Goal: Task Accomplishment & Management: Manage account settings

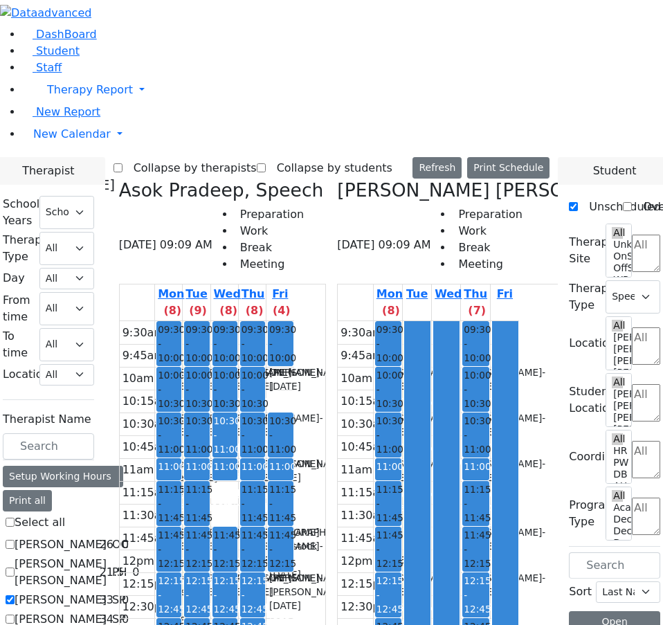
select select "212"
select select "3"
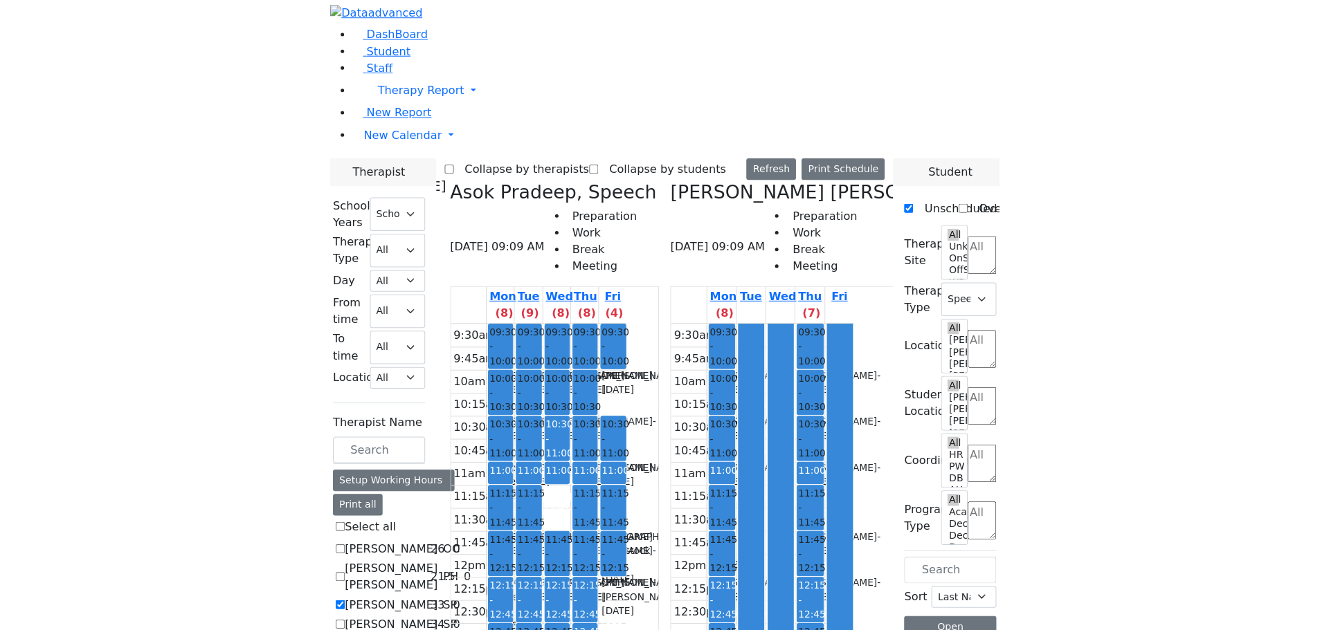
scroll to position [277, 0]
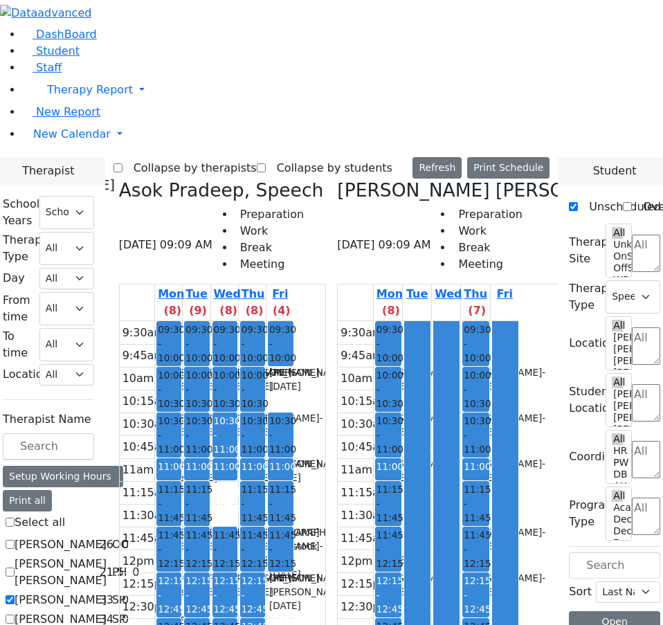
checkbox input "true"
click at [119, 179] on icon at bounding box center [119, 189] width 0 height 21
checkbox input "false"
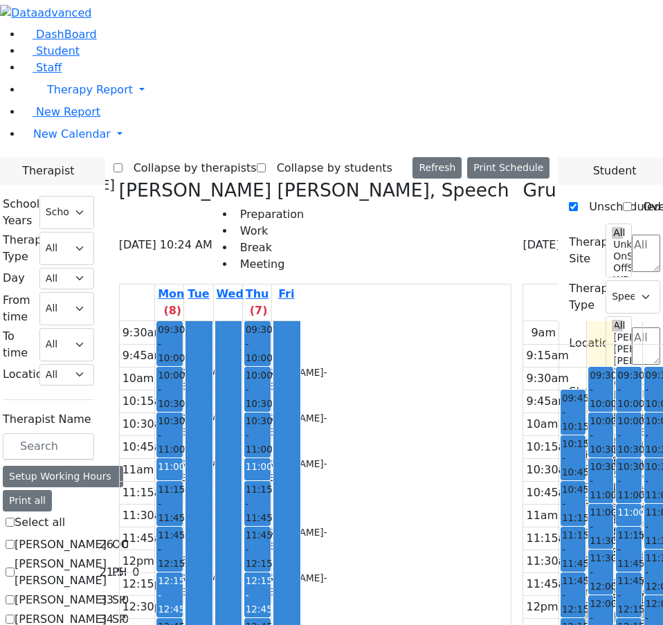
click at [119, 179] on icon at bounding box center [119, 189] width 0 height 21
checkbox input "false"
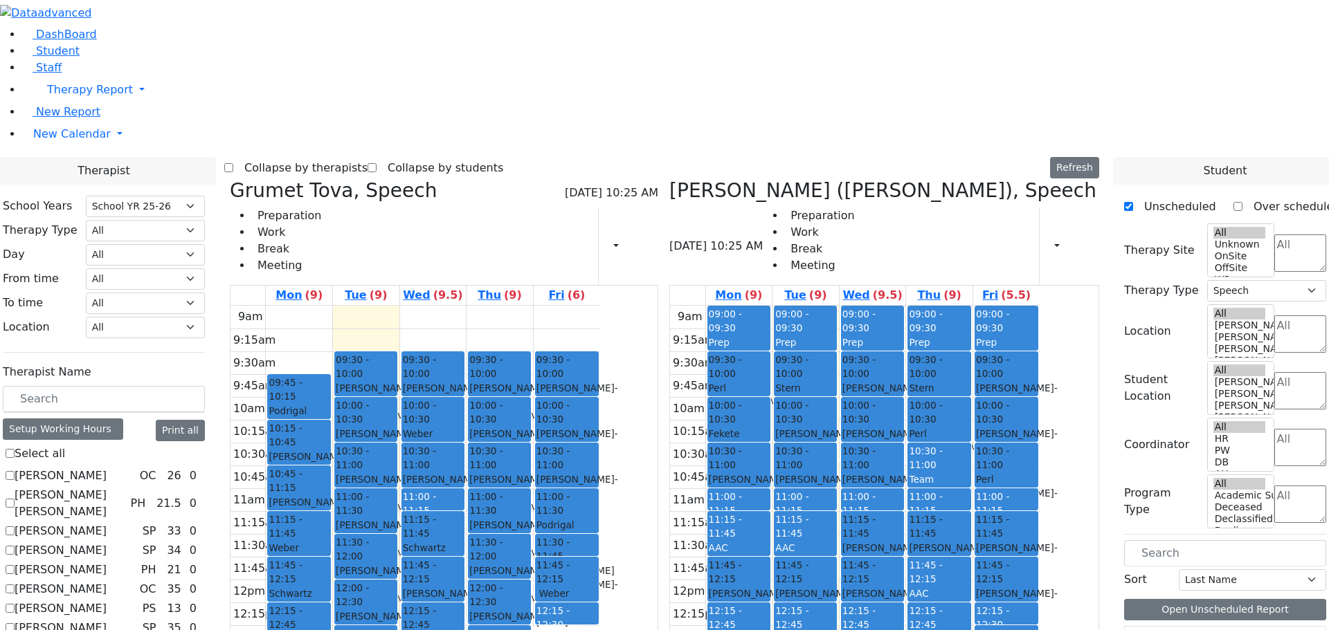
scroll to position [484, 0]
checkbox input "true"
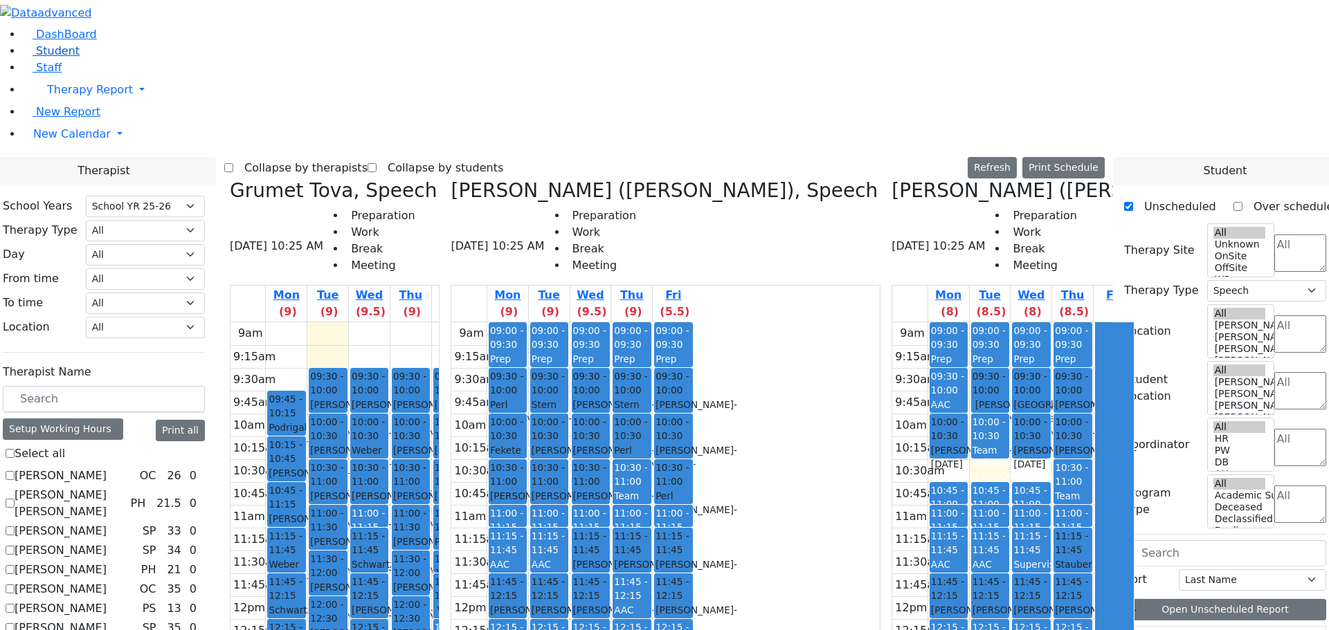
click at [49, 57] on span "Student" at bounding box center [58, 50] width 44 height 13
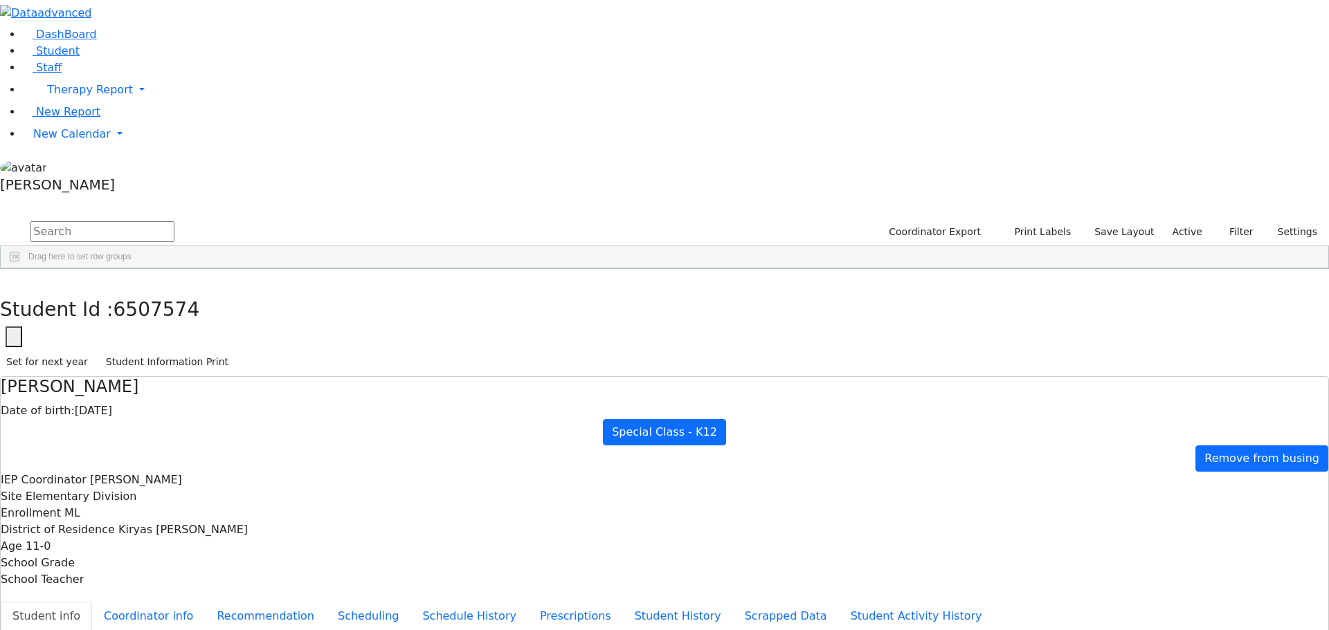
scroll to position [41, 0]
click at [338, 602] on button "Scheduling" at bounding box center [368, 616] width 84 height 29
click at [62, 140] on span "New Calendar" at bounding box center [71, 133] width 77 height 13
click at [95, 185] on span "Teacher Report" at bounding box center [74, 178] width 83 height 13
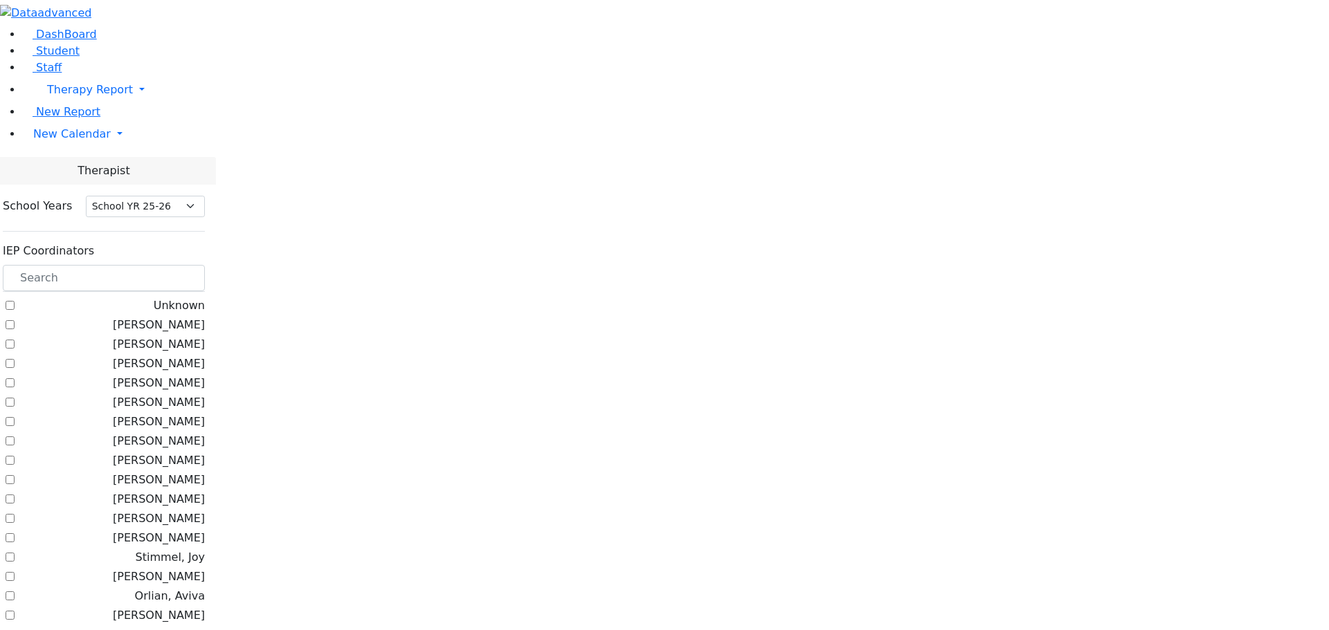
select select "212"
click at [51, 57] on span "Student" at bounding box center [58, 50] width 44 height 13
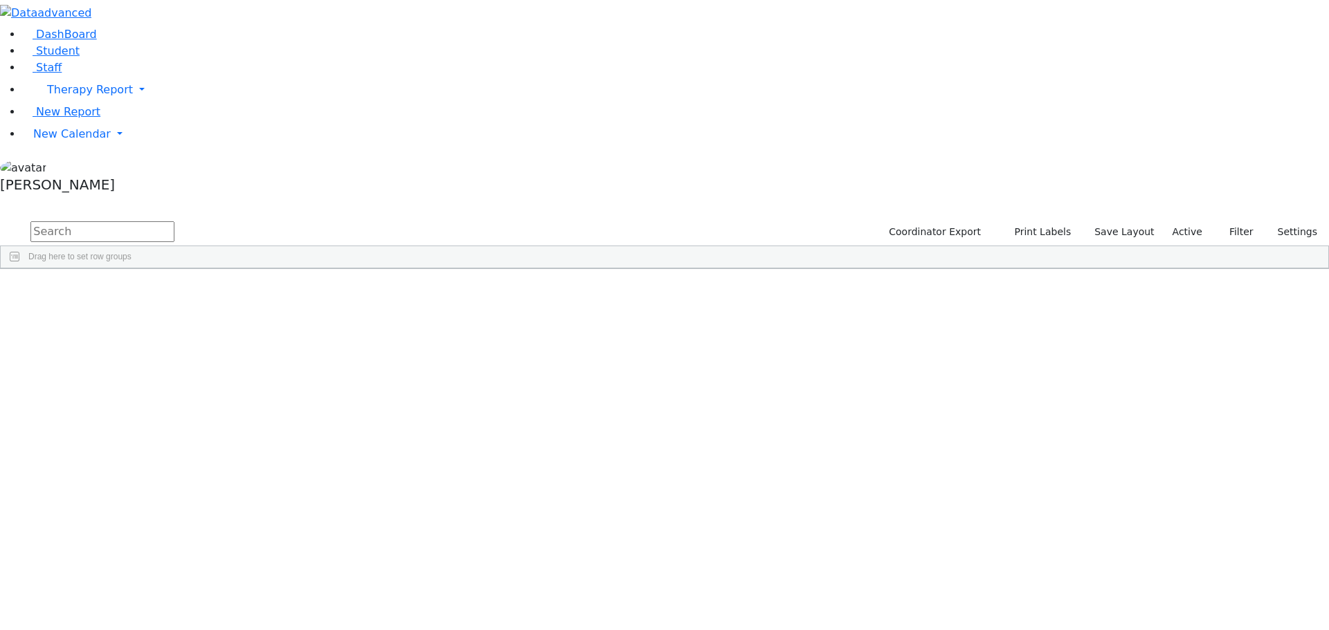
scroll to position [2699, 0]
click at [176, 402] on div "Greenfield" at bounding box center [132, 411] width 87 height 19
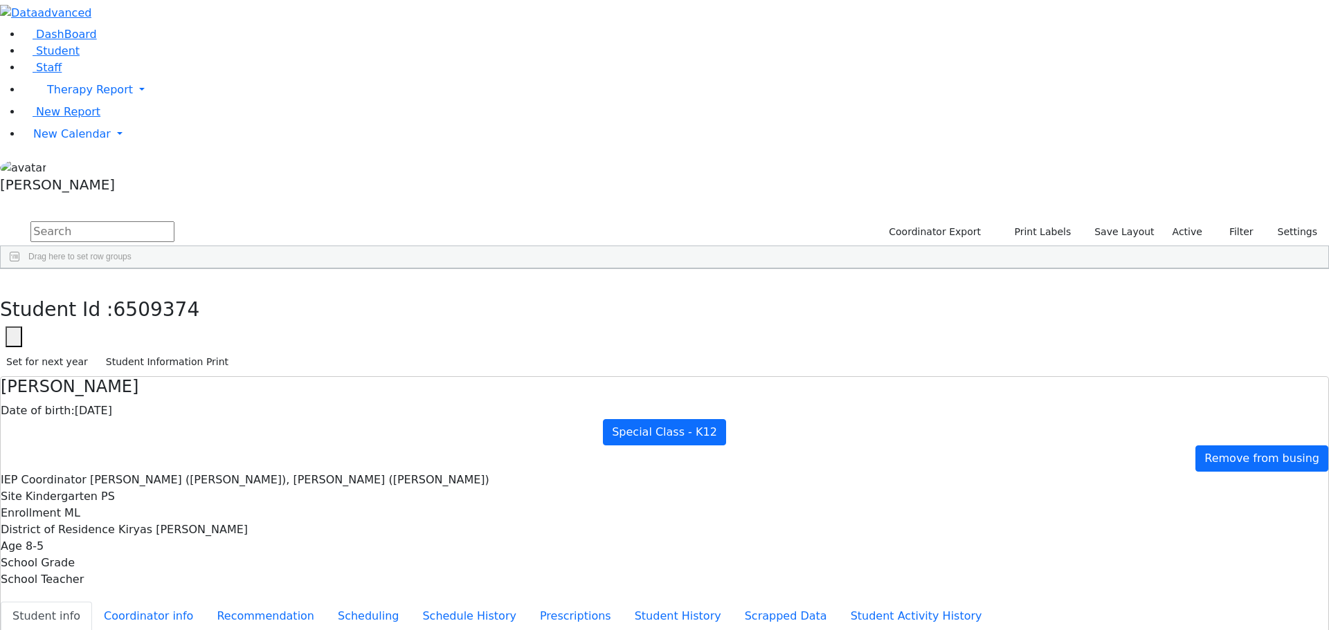
scroll to position [71, 0]
click at [326, 602] on button "Scheduling" at bounding box center [368, 616] width 84 height 29
